Goal: Check status: Check status

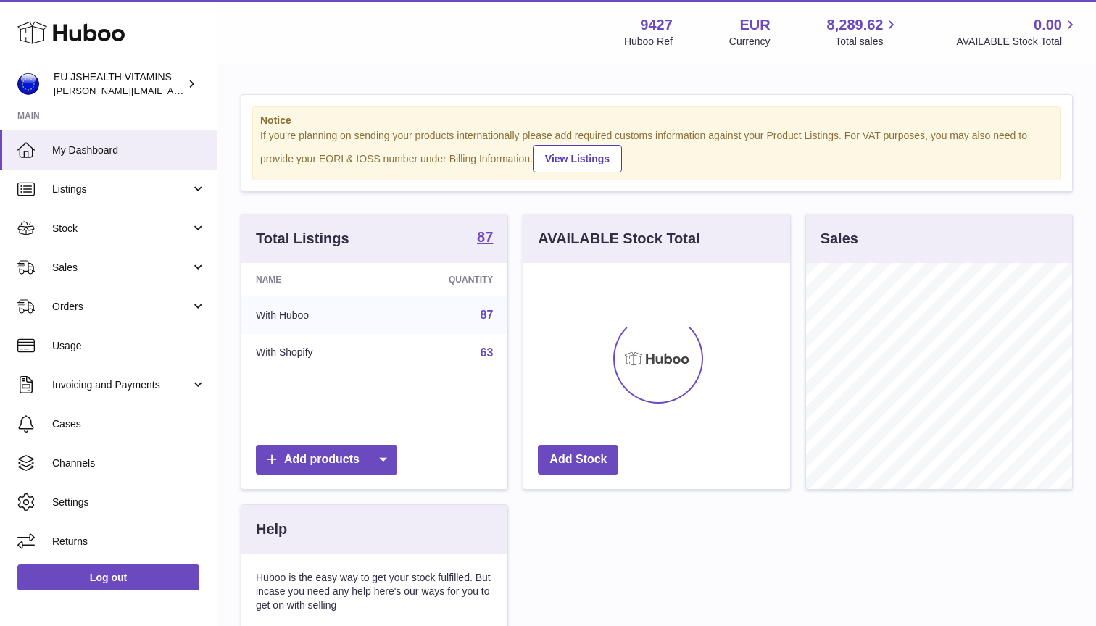
scroll to position [226, 267]
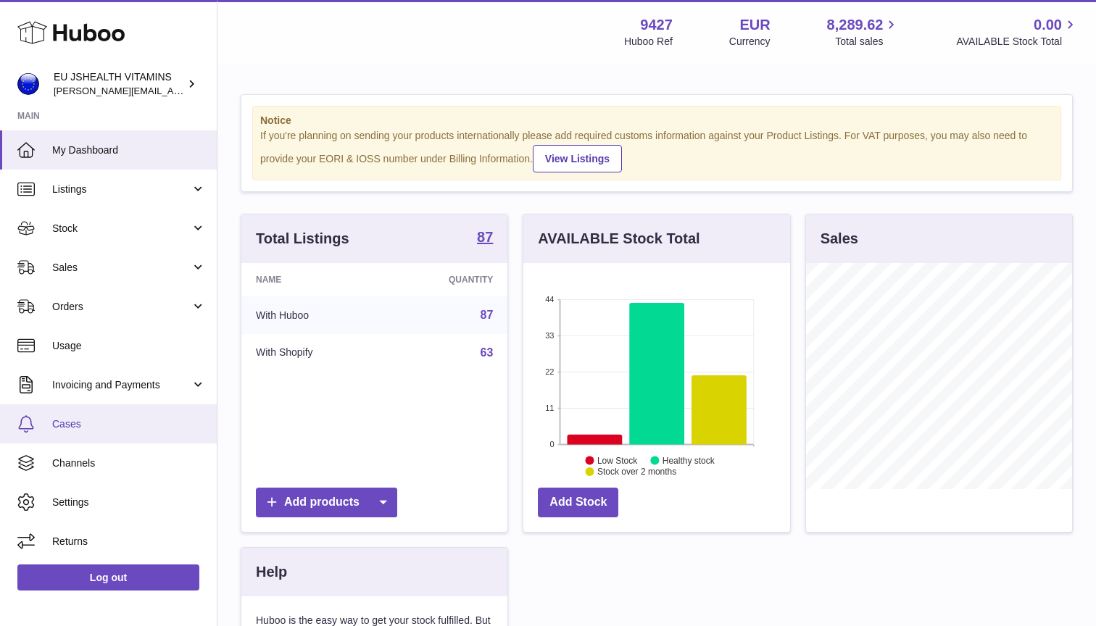
click at [142, 430] on link "Cases" at bounding box center [108, 424] width 217 height 39
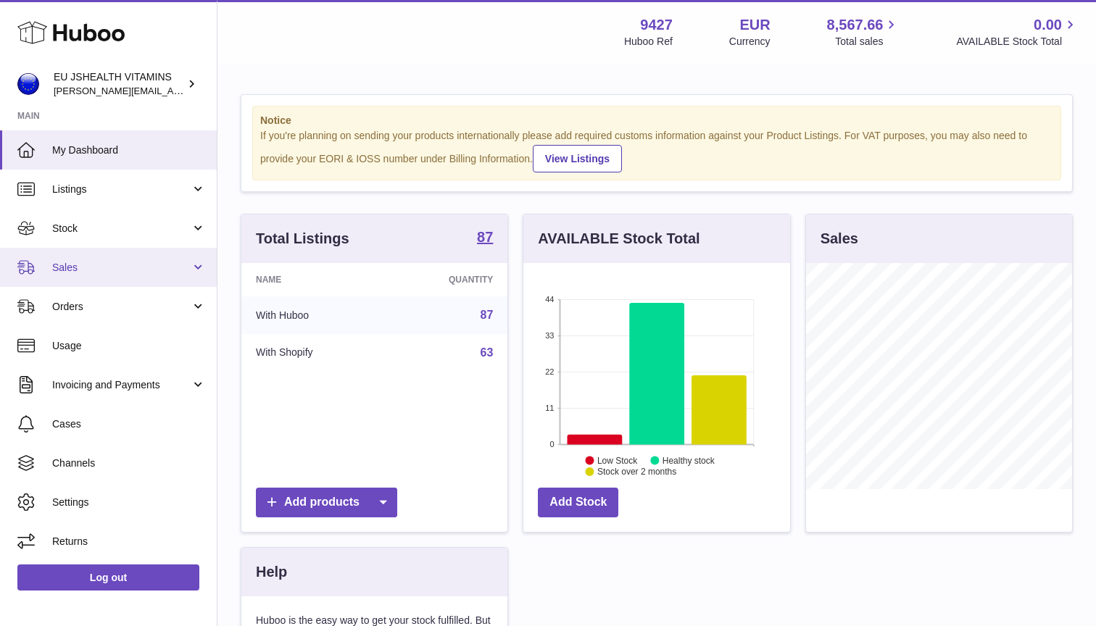
click at [196, 270] on link "Sales" at bounding box center [108, 267] width 217 height 39
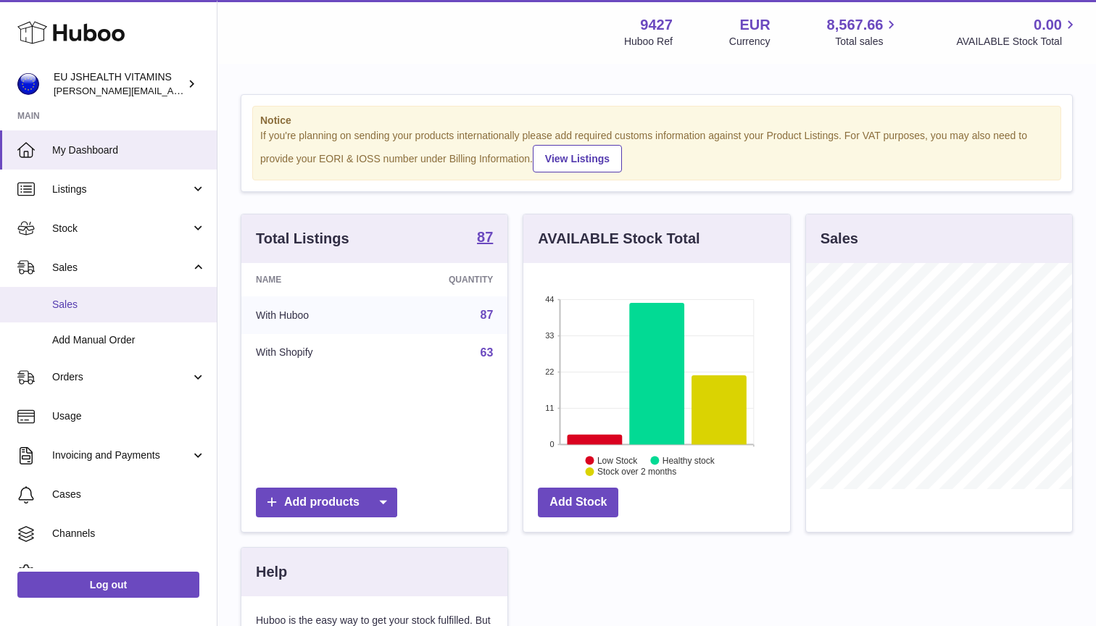
click at [170, 306] on span "Sales" at bounding box center [129, 305] width 154 height 14
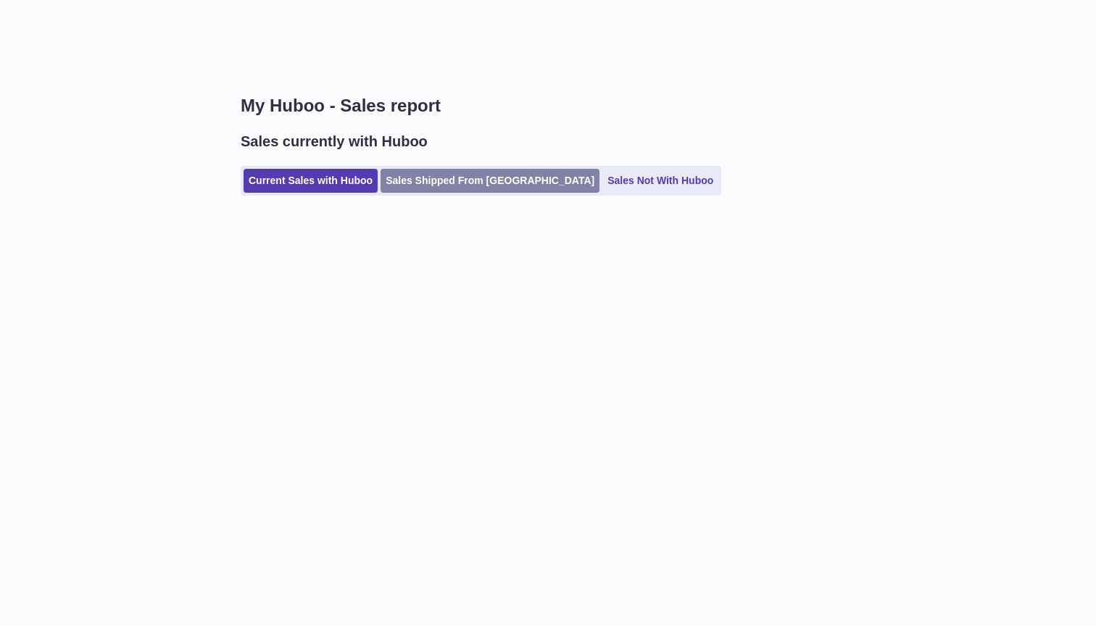
click at [464, 184] on link "Sales Shipped From [GEOGRAPHIC_DATA]" at bounding box center [490, 181] width 219 height 24
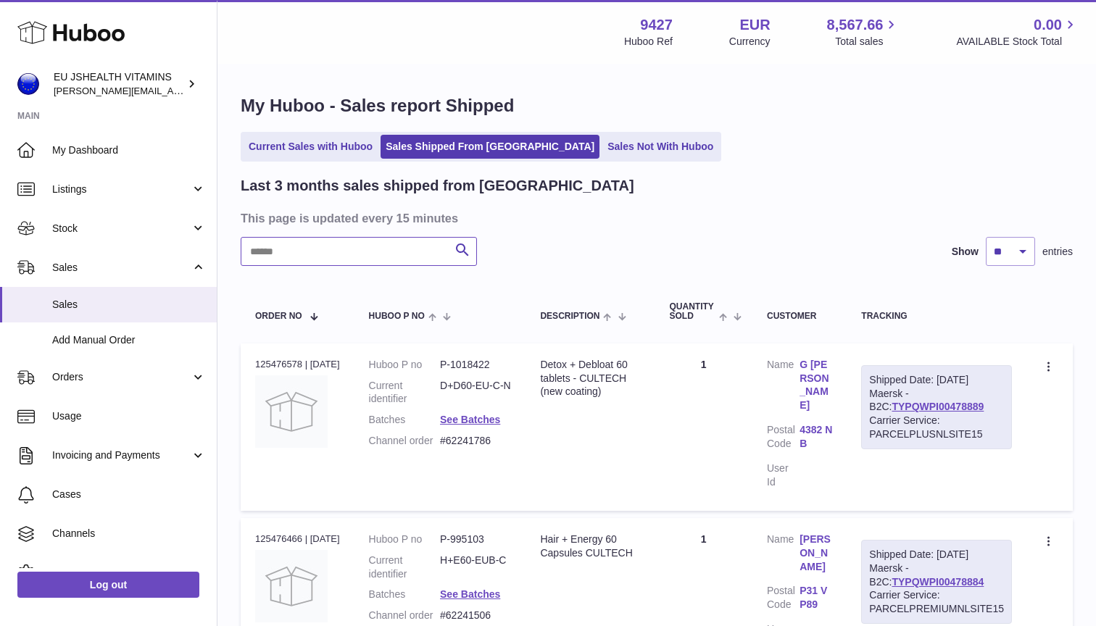
click at [395, 260] on input "text" at bounding box center [359, 251] width 236 height 29
paste input "********"
type input "********"
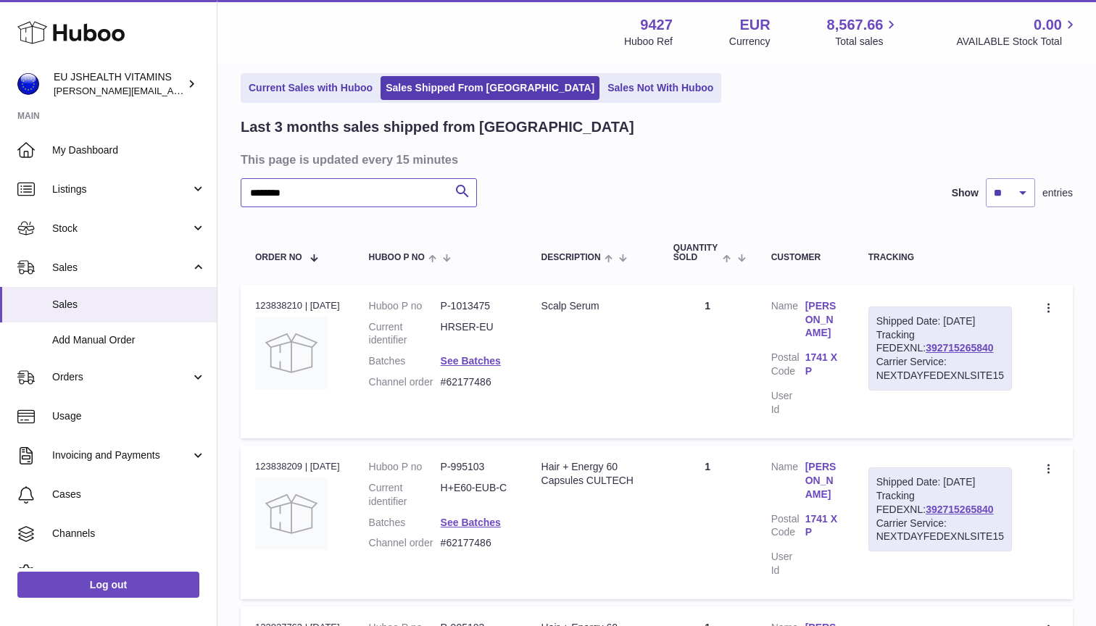
scroll to position [64, 0]
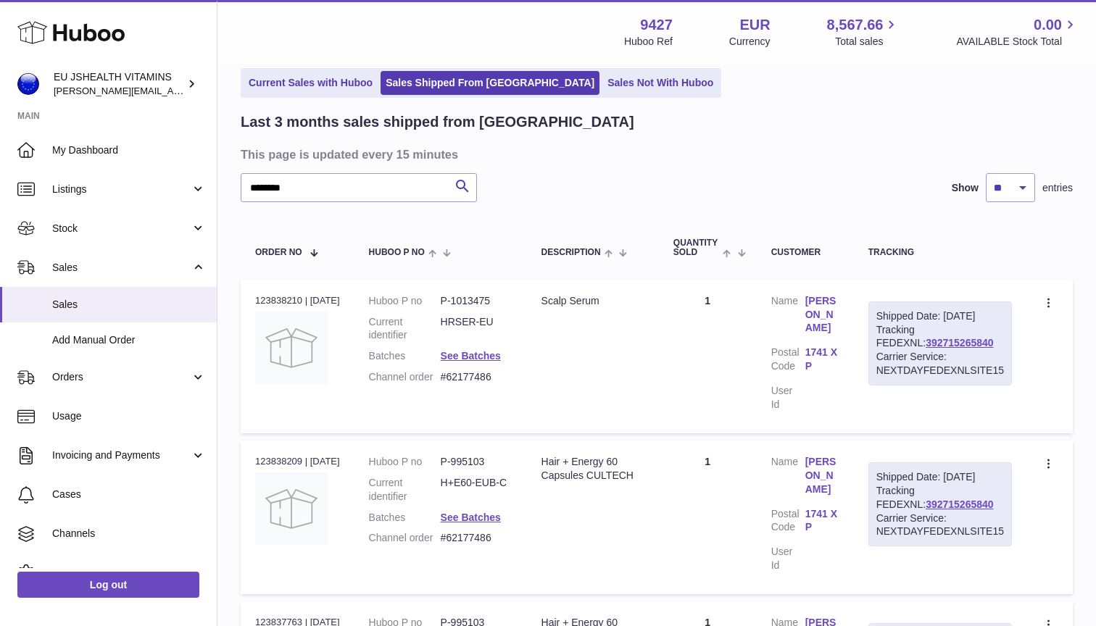
click at [294, 296] on div "Order no 123838210 | 31st Aug" at bounding box center [297, 300] width 85 height 13
copy div "123838210"
